Goal: Find specific fact: Find specific fact

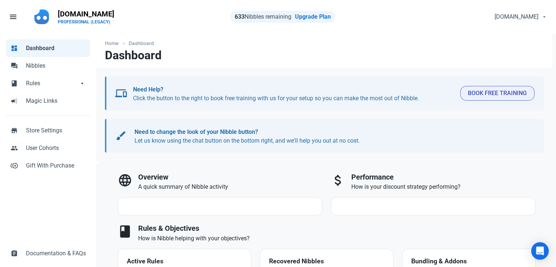
select select "7d"
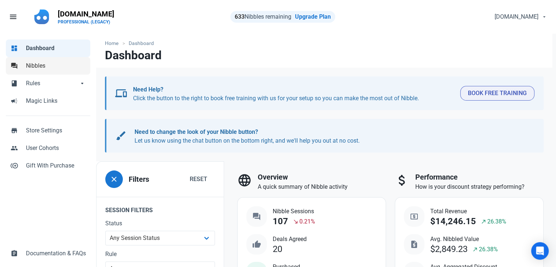
click at [70, 65] on span "Nibbles" at bounding box center [56, 65] width 60 height 9
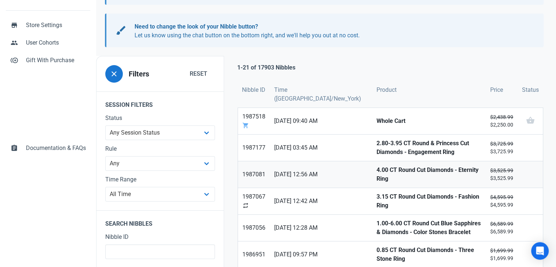
scroll to position [110, 0]
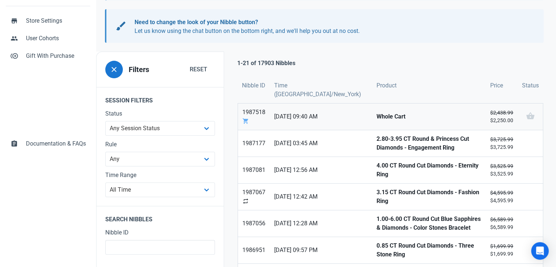
click at [376, 114] on strong "Whole Cart" at bounding box center [428, 116] width 105 height 9
click at [376, 141] on strong "2.80-3.95 CT Round & Princess Cut Diamonds - Engagement Ring" at bounding box center [428, 143] width 105 height 18
click at [372, 173] on link "4.00 CT Round Cut Diamonds - Eternity Ring" at bounding box center [429, 170] width 114 height 26
click at [376, 195] on strong "3.15 CT Round Cut Diamonds - Fashion Ring" at bounding box center [428, 197] width 105 height 18
click at [376, 224] on strong "1.00-6.00 CT Round Cut Blue Sapphires & Diamonds - Color Stones Bracelet" at bounding box center [428, 224] width 105 height 18
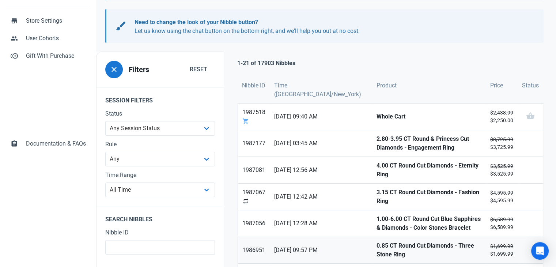
click at [372, 252] on link "0.85 CT Round Cut Diamonds - Three Stone Ring" at bounding box center [429, 250] width 114 height 26
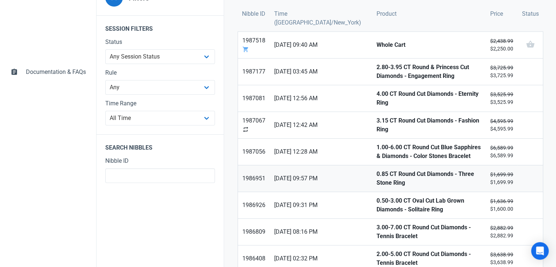
scroll to position [183, 0]
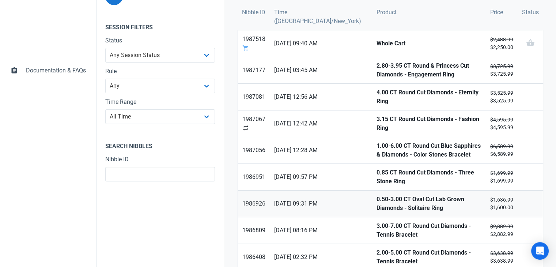
click at [376, 195] on strong "0.50-3.00 CT Oval Cut Lab Grown Diamonds - Solitaire Ring" at bounding box center [428, 204] width 105 height 18
click at [376, 222] on strong "3.00-7.00 CT Round Cut Diamonds - Tennis Bracelet" at bounding box center [428, 230] width 105 height 18
click at [376, 255] on strong "2.00-5.00 CT Round Cut Diamonds - Tennis Bracelet" at bounding box center [428, 257] width 105 height 18
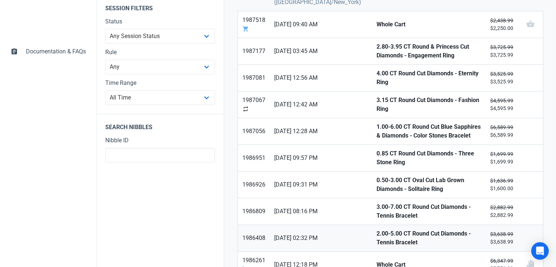
scroll to position [219, 0]
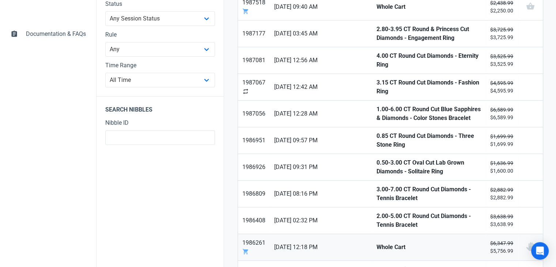
click at [376, 244] on strong "Whole Cart" at bounding box center [428, 247] width 105 height 9
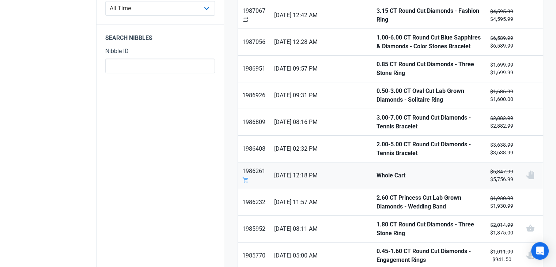
scroll to position [292, 0]
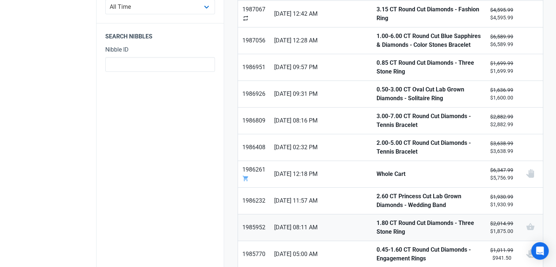
drag, startPoint x: 359, startPoint y: 186, endPoint x: 363, endPoint y: 217, distance: 31.7
click at [372, 187] on link "2.60 CT Princess Cut Lab Grown Diamonds - Wedding Band" at bounding box center [429, 200] width 114 height 26
click at [376, 219] on strong "1.80 CT Round Cut Diamonds - Three Stone Ring" at bounding box center [428, 228] width 105 height 18
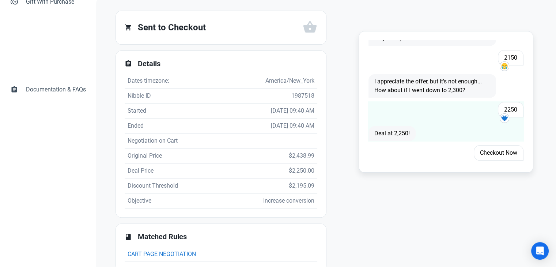
scroll to position [179, 0]
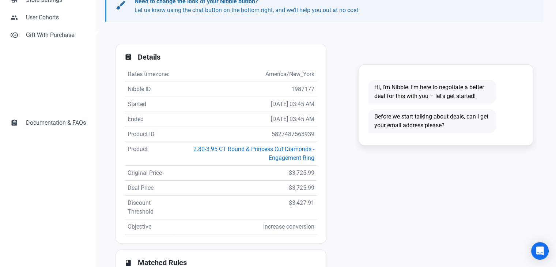
scroll to position [146, 0]
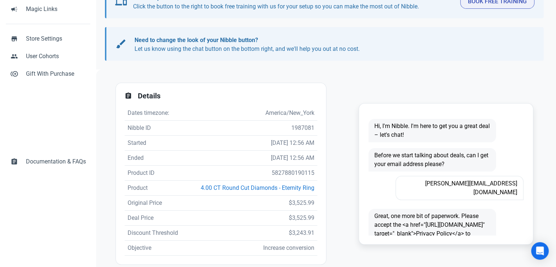
scroll to position [110, 0]
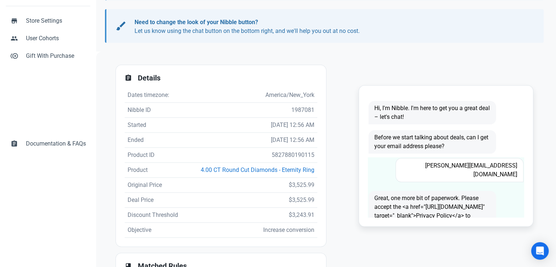
click at [471, 166] on span "sandy.3244@gmail.com" at bounding box center [459, 170] width 128 height 24
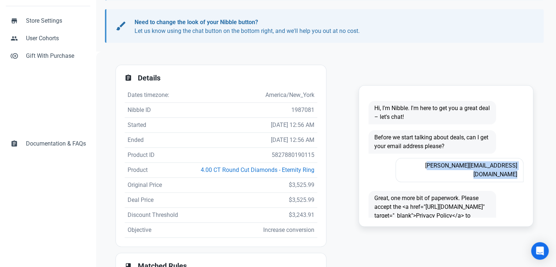
copy span "sandy.3244@gmail.com"
click at [285, 153] on td "5827880190115" at bounding box center [251, 155] width 131 height 15
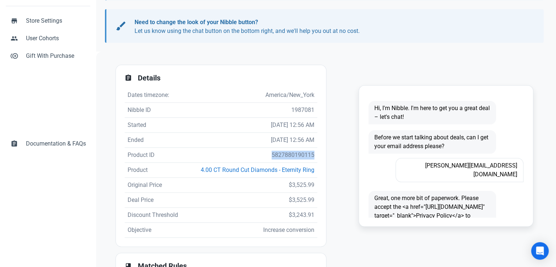
click at [285, 153] on td "5827880190115" at bounding box center [251, 155] width 131 height 15
copy td "5827880190115"
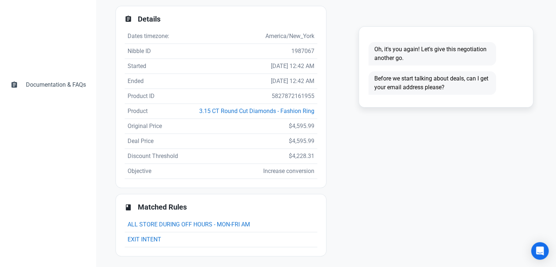
scroll to position [170, 0]
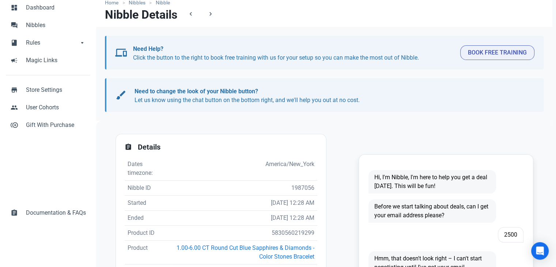
scroll to position [110, 0]
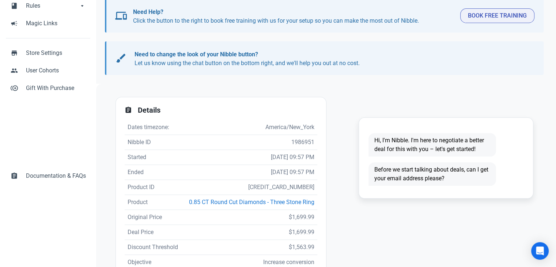
scroll to position [146, 0]
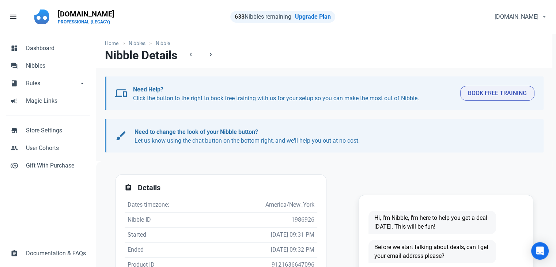
scroll to position [110, 0]
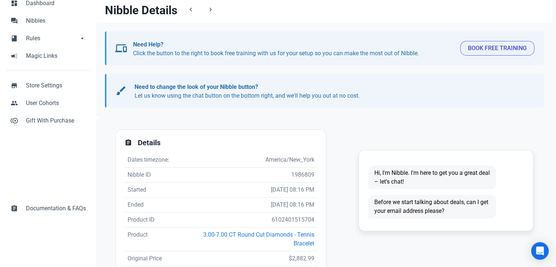
scroll to position [146, 0]
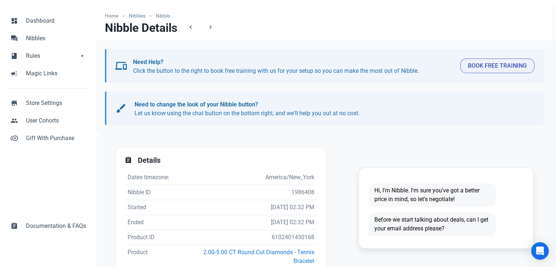
scroll to position [73, 0]
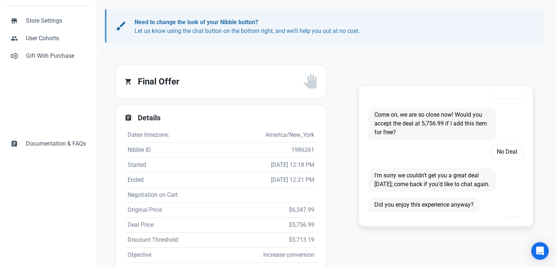
scroll to position [564, 0]
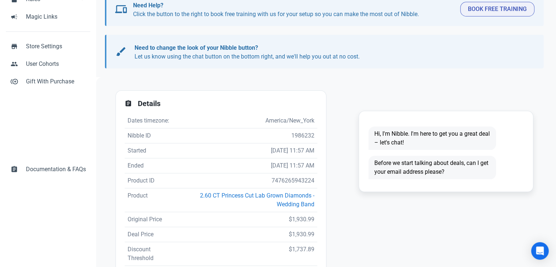
scroll to position [146, 0]
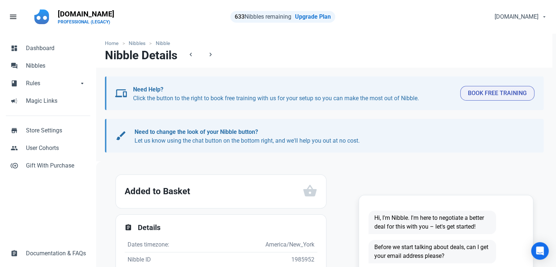
scroll to position [110, 0]
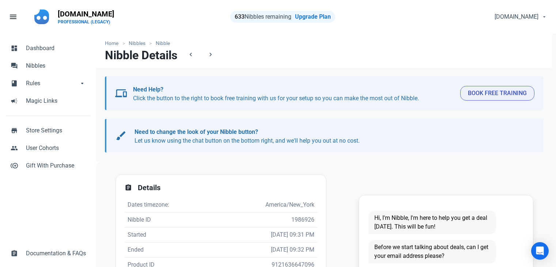
scroll to position [110, 0]
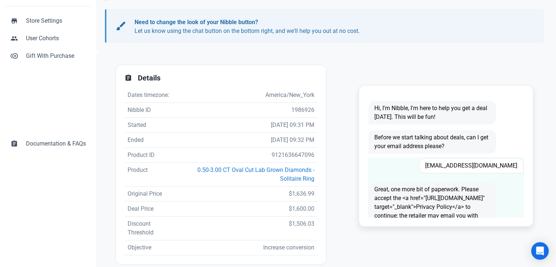
click at [474, 162] on span "[EMAIL_ADDRESS][DOMAIN_NAME]" at bounding box center [471, 165] width 105 height 15
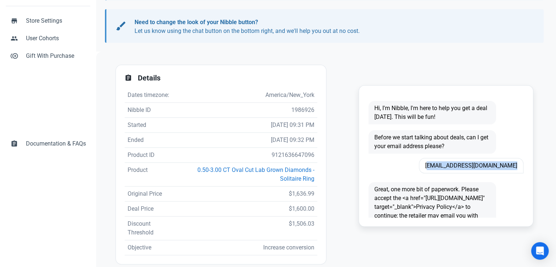
copy span "Rhpatrick418@outlook.com"
click at [284, 153] on td "9121636647096" at bounding box center [247, 155] width 141 height 15
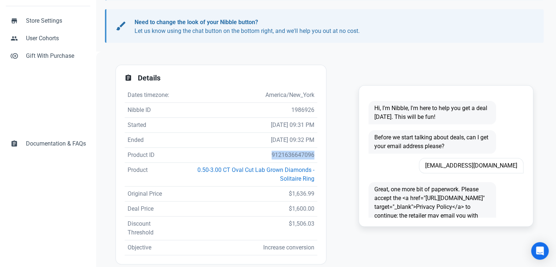
click at [284, 153] on td "9121636647096" at bounding box center [247, 155] width 141 height 15
copy td "9121636647096"
